Goal: Find specific page/section: Find specific page/section

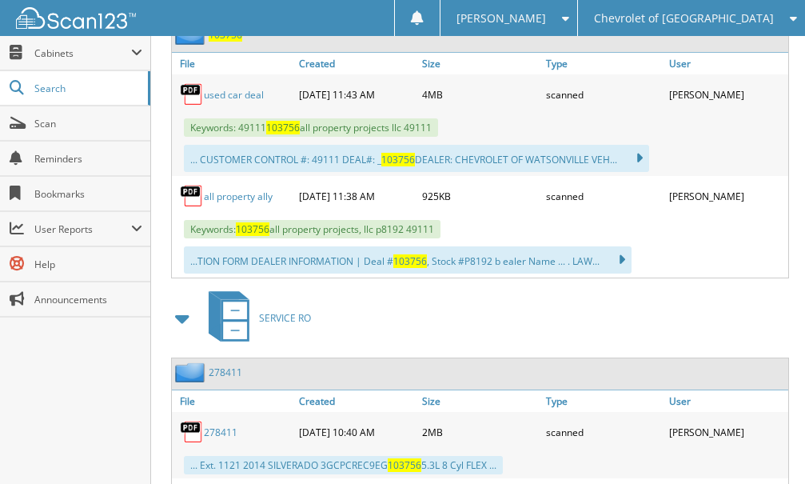
click at [703, 14] on span "Chevrolet of [GEOGRAPHIC_DATA]" at bounding box center [684, 19] width 180 height 10
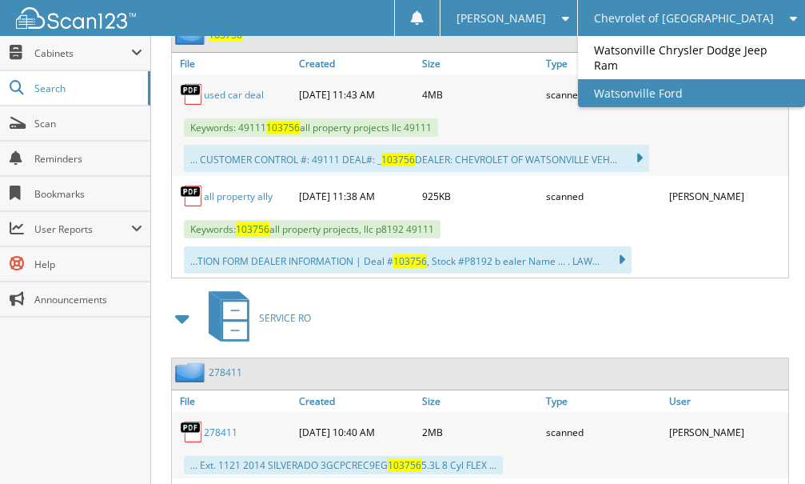
click at [690, 96] on link "Watsonville Ford" at bounding box center [691, 93] width 227 height 28
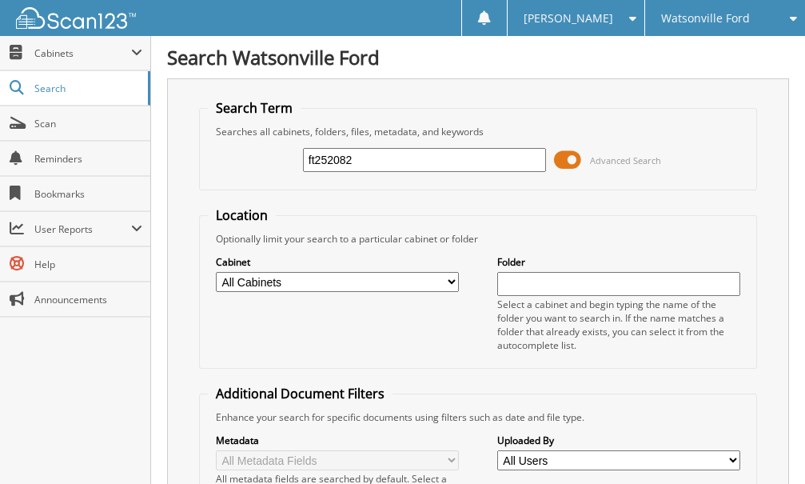
type input "ft252082"
